Goal: Information Seeking & Learning: Learn about a topic

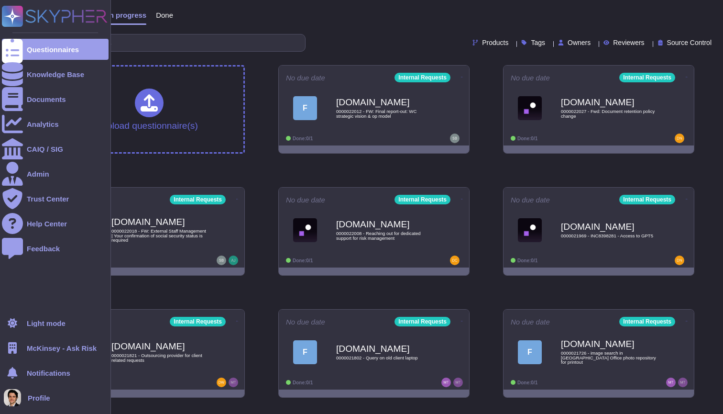
click at [48, 351] on span "McKinsey - Ask Risk" at bounding box center [62, 348] width 70 height 7
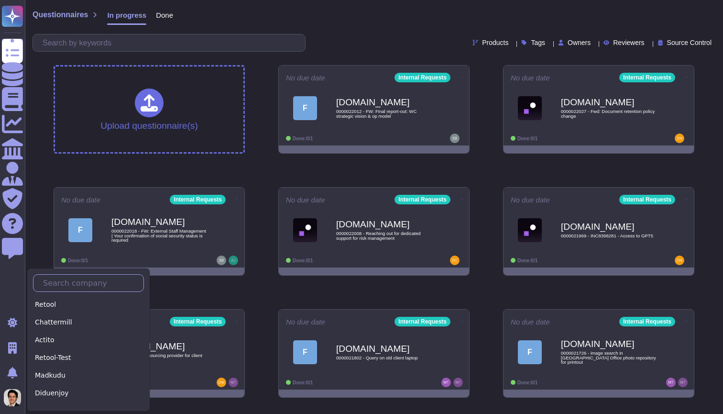
click at [65, 288] on input "text" at bounding box center [90, 283] width 105 height 17
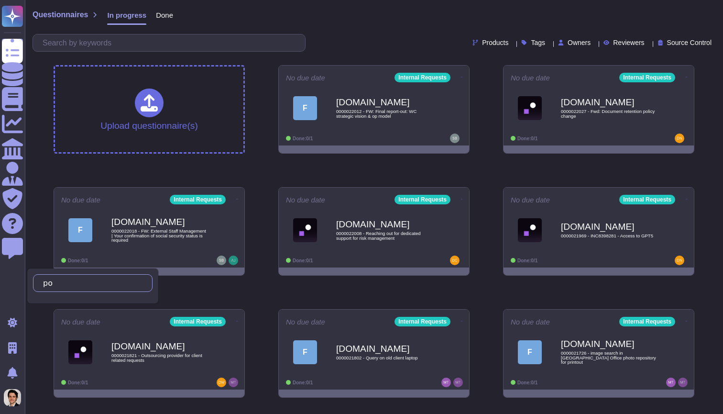
type input "p"
type input "Po"
click at [89, 301] on div "PocketHealth" at bounding box center [93, 305] width 120 height 14
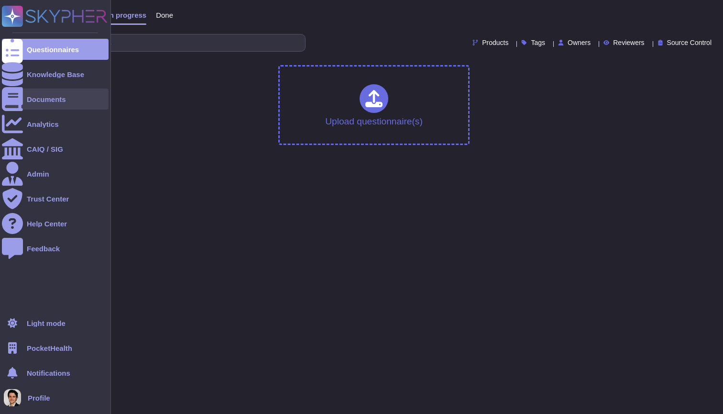
click at [21, 99] on div at bounding box center [12, 99] width 21 height 21
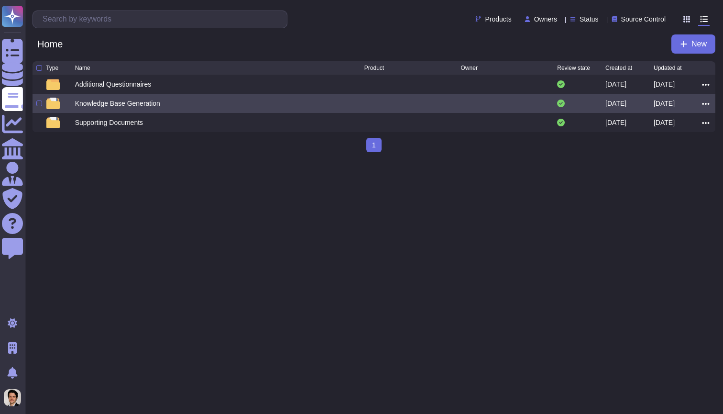
click at [198, 98] on div "Knowledge Base Generation [DATE] [DATE]" at bounding box center [374, 103] width 683 height 19
click at [202, 106] on div "Knowledge Base Generation" at bounding box center [219, 103] width 289 height 11
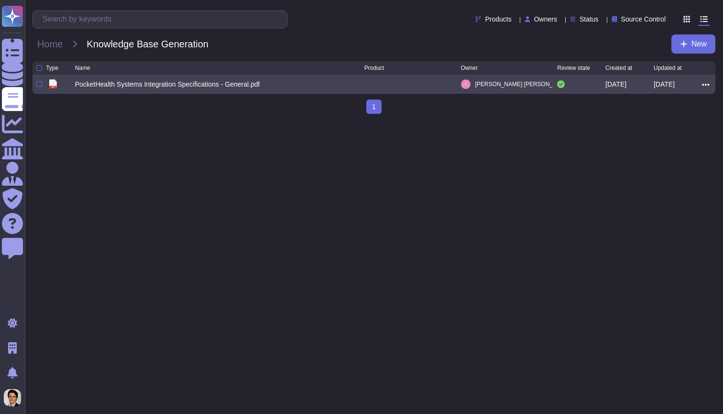
click at [219, 84] on div "PocketHealth Systems Integration Specifications - General.pdf" at bounding box center [167, 84] width 185 height 10
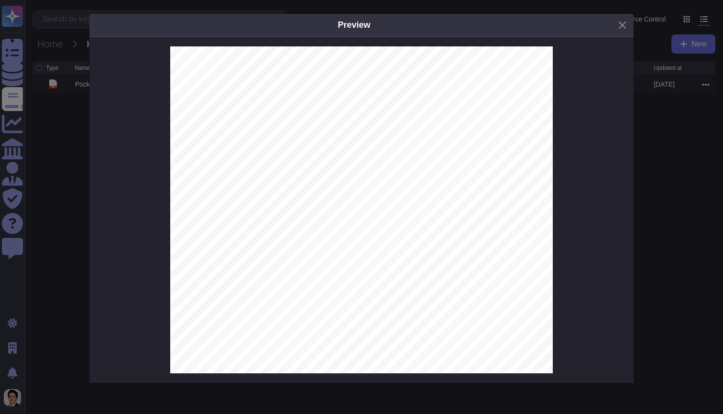
scroll to position [8092, 0]
click at [90, 213] on div "PocketHealth Systems Integration Specifications 2 Contents 1. PocketHealth Over…" at bounding box center [361, 210] width 545 height 346
click at [52, 189] on div "Preview PocketHealth Systems Integration Specifications 2 Contents 1. PocketHea…" at bounding box center [361, 207] width 723 height 414
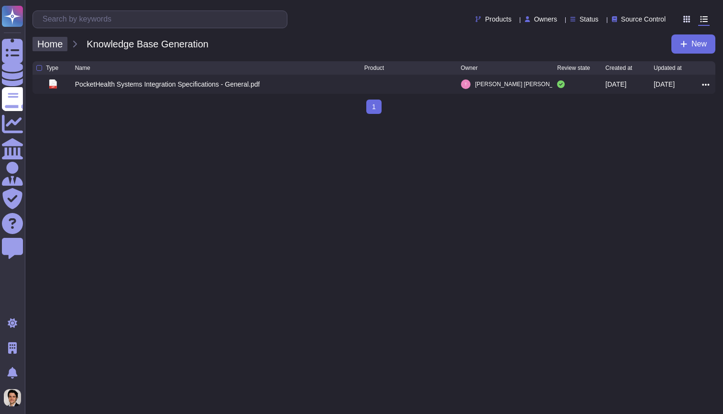
click at [55, 39] on span "Home" at bounding box center [50, 44] width 35 height 14
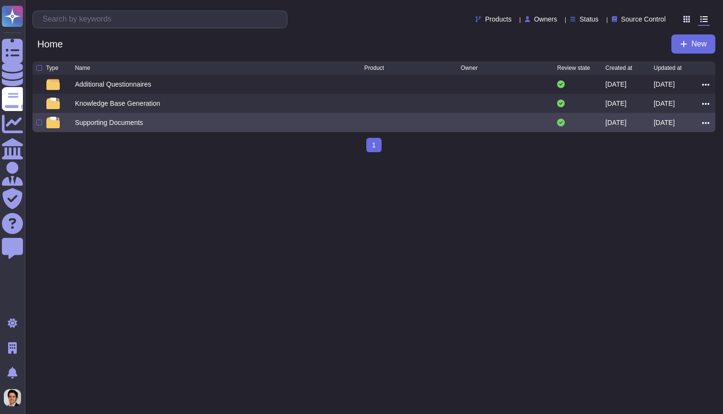
click at [118, 122] on div "Supporting Documents" at bounding box center [109, 123] width 68 height 10
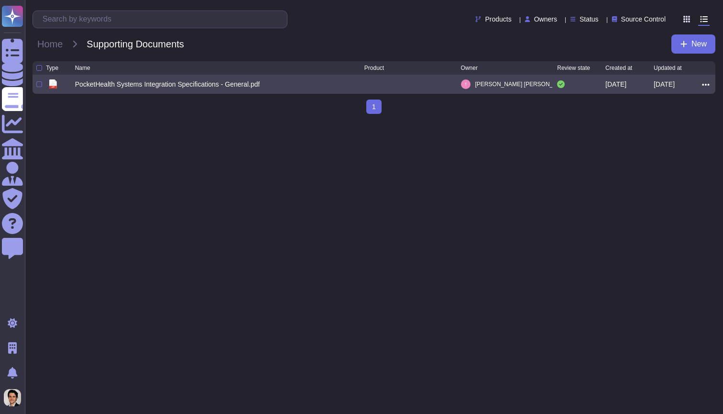
click at [146, 85] on div "PocketHealth Systems Integration Specifications - General.pdf" at bounding box center [167, 84] width 185 height 10
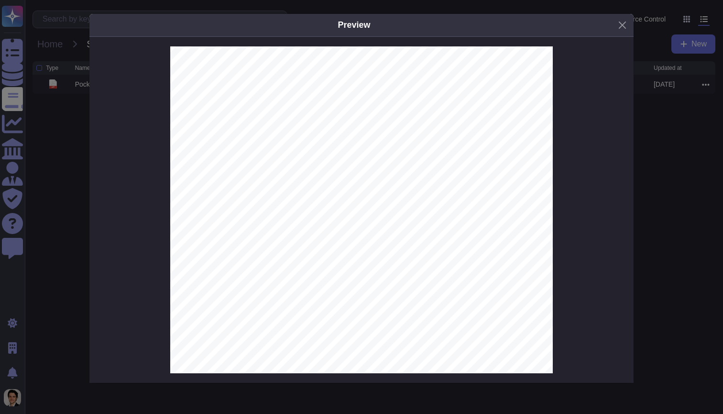
scroll to position [4683, 0]
click at [50, 146] on div "Preview PocketHealth Systems Integration Specifications 2 Contents 1. PocketHea…" at bounding box center [361, 207] width 723 height 414
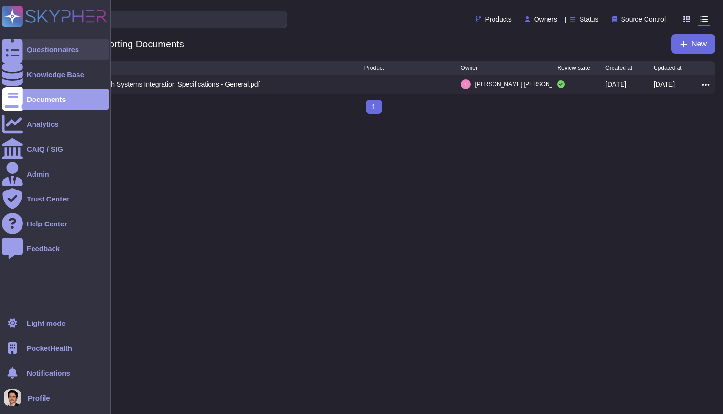
click at [11, 53] on icon at bounding box center [12, 49] width 21 height 28
